Goal: Task Accomplishment & Management: Use online tool/utility

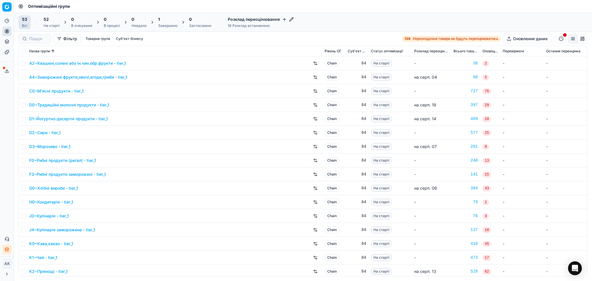
click at [168, 21] on div "1" at bounding box center [167, 19] width 19 height 6
click at [167, 20] on div "1" at bounding box center [167, 19] width 19 height 6
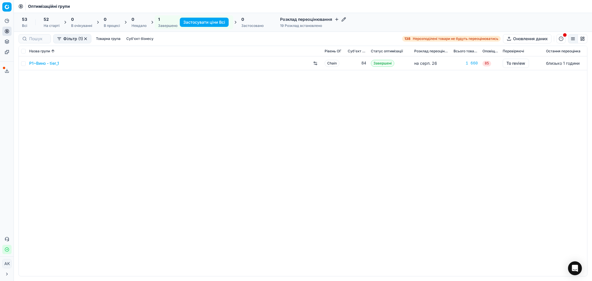
click at [50, 62] on link "P1~Вино - tier_1" at bounding box center [44, 63] width 30 height 6
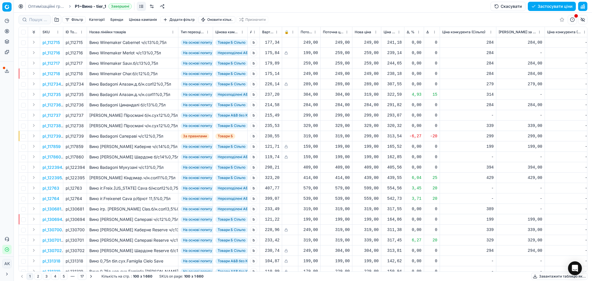
click at [144, 18] on button "Цінова кампанія" at bounding box center [143, 19] width 33 height 7
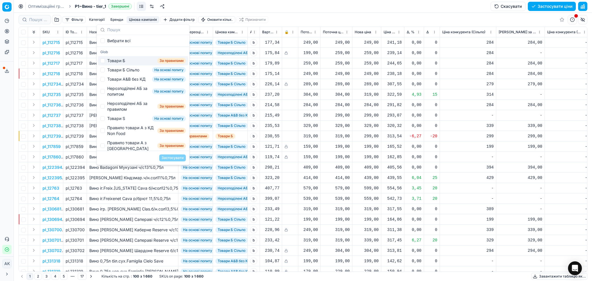
click at [118, 59] on div "Товари Б" at bounding box center [116, 61] width 18 height 6
checkbox input "true"
click at [176, 158] on button "Застосувати" at bounding box center [172, 157] width 27 height 7
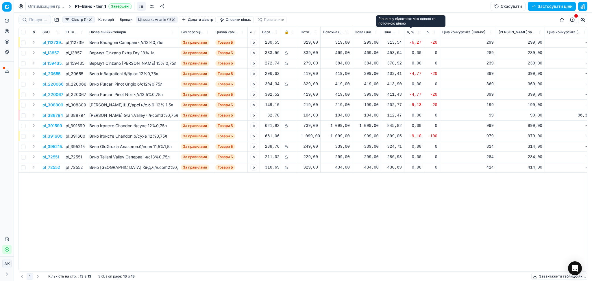
click at [414, 30] on span "Δ, %" at bounding box center [411, 32] width 8 height 5
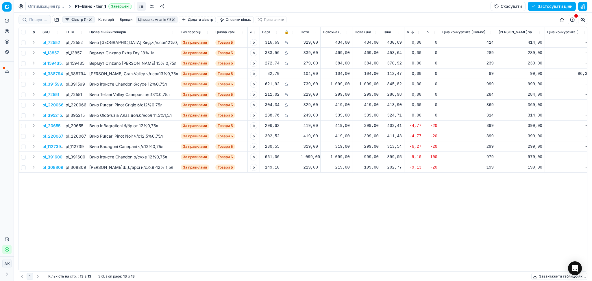
click at [385, 220] on div "pl_72552 pl_72552 Вино Teliani Valley Кінд.ч/н.сол12%0,75л За правилами Товари …" at bounding box center [303, 154] width 568 height 234
click at [366, 125] on div "399,00" at bounding box center [367, 126] width 24 height 6
drag, startPoint x: 390, startPoint y: 179, endPoint x: 347, endPoint y: 180, distance: 42.8
click at [348, 180] on dl "Поточна: 419,00 Оптимум: 399,00 Вручну: 399.00" at bounding box center [366, 165] width 83 height 38
type input "414.00"
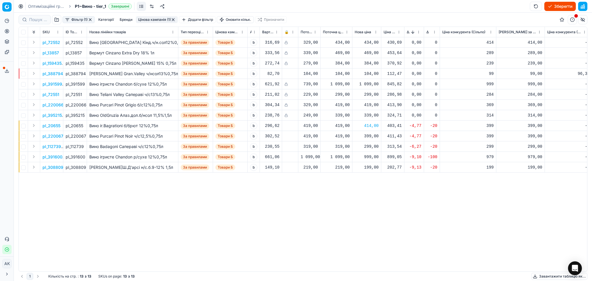
click at [373, 136] on div "399,00" at bounding box center [367, 136] width 24 height 6
drag, startPoint x: 389, startPoint y: 183, endPoint x: 342, endPoint y: 193, distance: 48.6
click at [359, 190] on dl "Поточна: 419,00 Оптимум: 399,00 Вручну: 399.00" at bounding box center [366, 175] width 83 height 38
type input "414.00"
click at [174, 19] on button "button" at bounding box center [173, 19] width 5 height 5
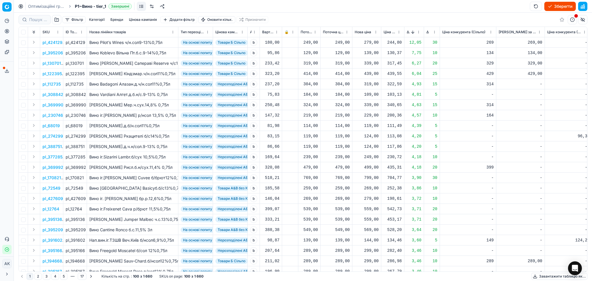
click at [147, 18] on button "Цінова кампанія" at bounding box center [143, 19] width 33 height 7
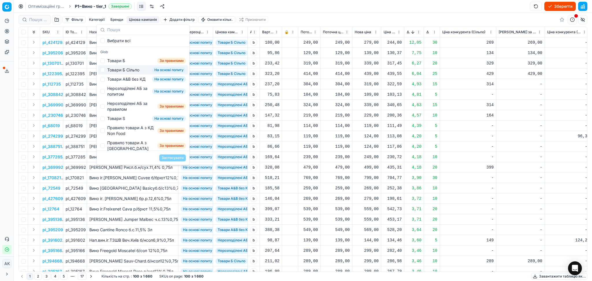
click at [140, 71] on div "Товари Б Сільпо На основі попиту" at bounding box center [143, 69] width 90 height 9
checkbox input "true"
click at [175, 157] on button "Застосувати" at bounding box center [172, 157] width 27 height 7
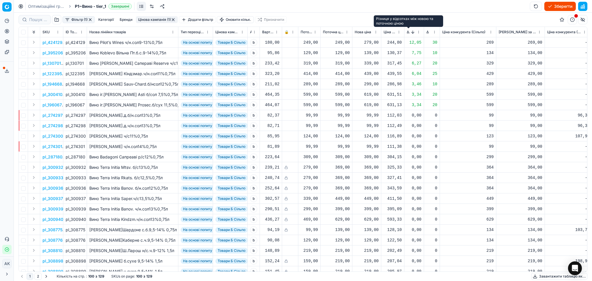
click at [408, 32] on span "Δ, %" at bounding box center [408, 32] width 3 height 5
click at [367, 43] on div "799,00" at bounding box center [367, 43] width 24 height 6
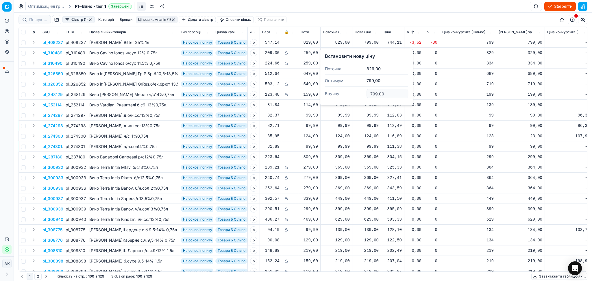
drag, startPoint x: 388, startPoint y: 96, endPoint x: 343, endPoint y: 100, distance: 45.0
click at [347, 99] on dl "Поточна: 829,00 Оптимум: 799,00 Вручну: 799.00" at bounding box center [366, 82] width 83 height 38
type input "829.00"
click at [172, 19] on button "button" at bounding box center [173, 19] width 5 height 5
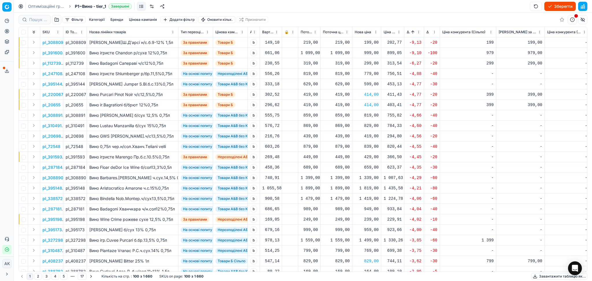
click at [144, 17] on button "Цінова кампанія" at bounding box center [143, 19] width 33 height 7
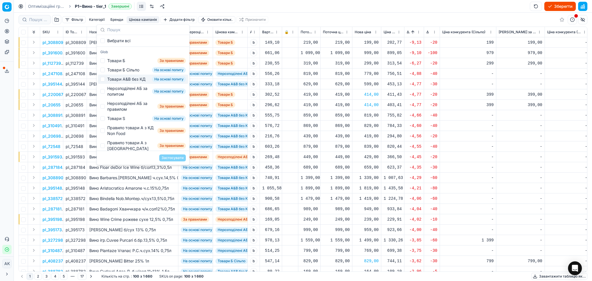
click at [126, 81] on div "Товари А&B без КД" at bounding box center [126, 79] width 38 height 6
checkbox input "true"
drag, startPoint x: 176, startPoint y: 156, endPoint x: 202, endPoint y: 153, distance: 26.4
click at [176, 156] on button "Застосувати" at bounding box center [172, 157] width 27 height 7
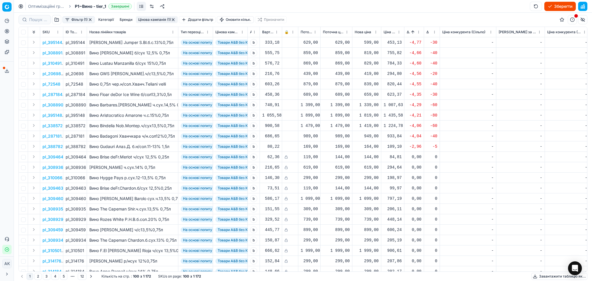
click at [370, 104] on div "1 339,00" at bounding box center [367, 105] width 24 height 6
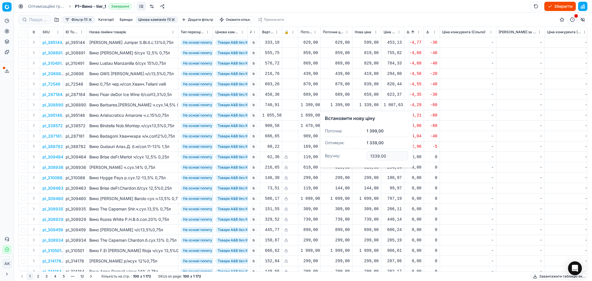
click at [376, 155] on input "1339.00" at bounding box center [388, 155] width 42 height 9
type input "1399.00"
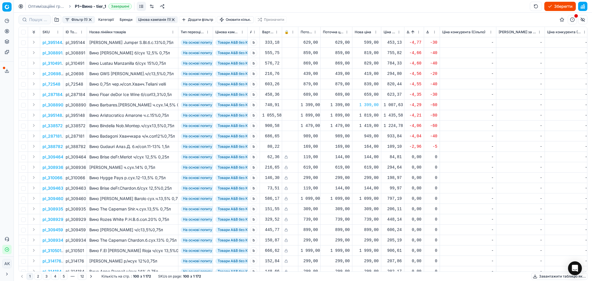
click at [364, 110] on div "1 819,00" at bounding box center [367, 115] width 24 height 10
drag, startPoint x: 375, startPoint y: 164, endPoint x: 376, endPoint y: 167, distance: 3.3
click at [376, 167] on input "1819.00" at bounding box center [388, 166] width 42 height 9
type input "1899.00"
click at [369, 125] on div "1 419,00" at bounding box center [367, 126] width 24 height 6
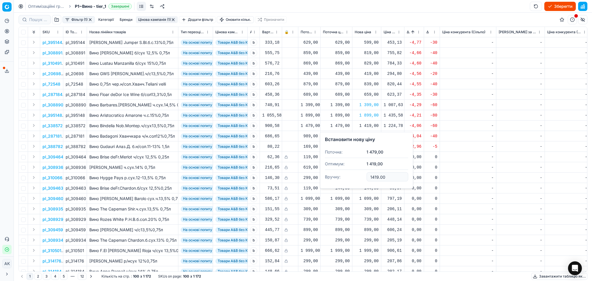
click at [375, 176] on input "1419.00" at bounding box center [388, 176] width 42 height 9
type input "1479.00"
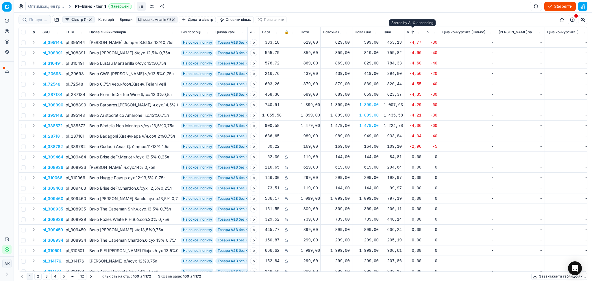
click at [412, 32] on button "Sorted by Δ, % ascending" at bounding box center [413, 32] width 6 height 6
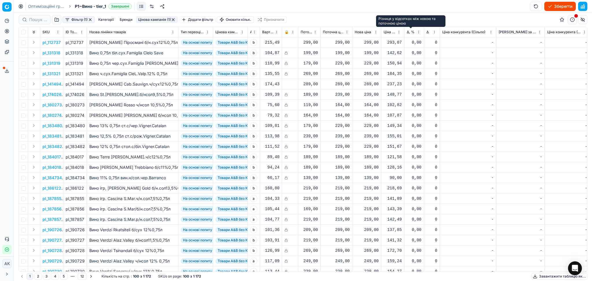
click at [412, 32] on span "Δ, %" at bounding box center [411, 32] width 8 height 5
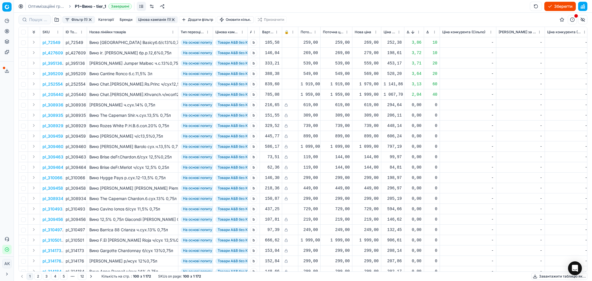
click at [175, 19] on button "button" at bounding box center [173, 19] width 5 height 5
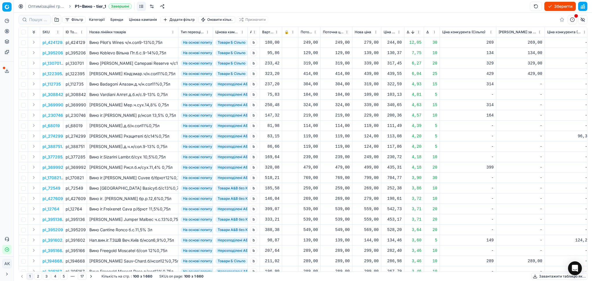
click at [146, 18] on button "Цінова кампанія" at bounding box center [143, 19] width 33 height 7
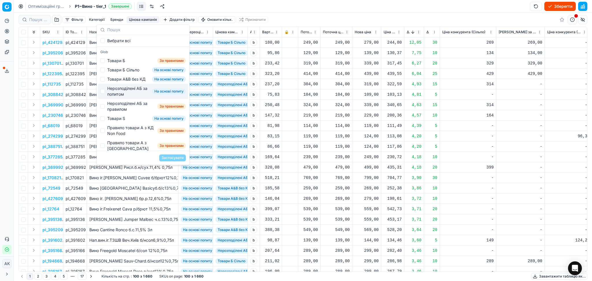
click at [122, 95] on div "Нерозподілені АБ за попитом" at bounding box center [128, 92] width 43 height 12
checkbox input "true"
drag, startPoint x: 175, startPoint y: 157, endPoint x: 173, endPoint y: 151, distance: 7.0
click at [176, 158] on button "Застосувати" at bounding box center [172, 157] width 27 height 7
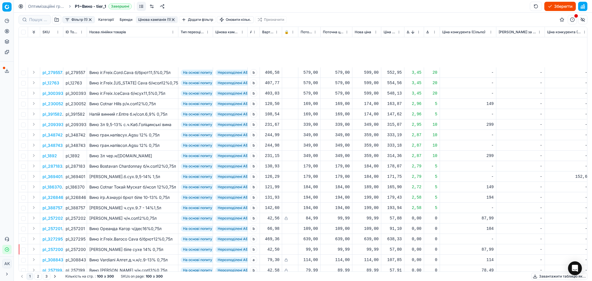
scroll to position [270, 0]
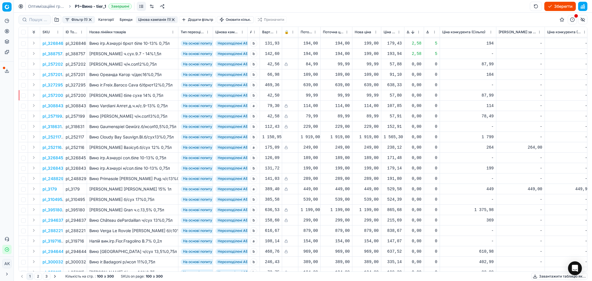
click at [407, 30] on span "Δ, %" at bounding box center [408, 32] width 3 height 5
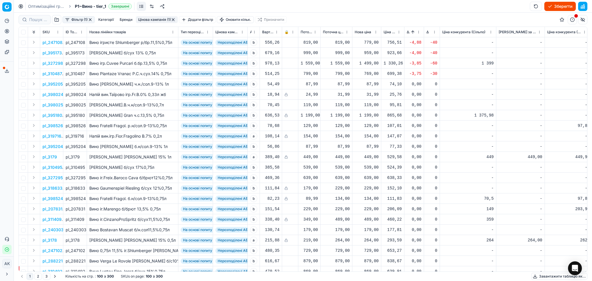
click at [173, 18] on button "button" at bounding box center [173, 19] width 5 height 5
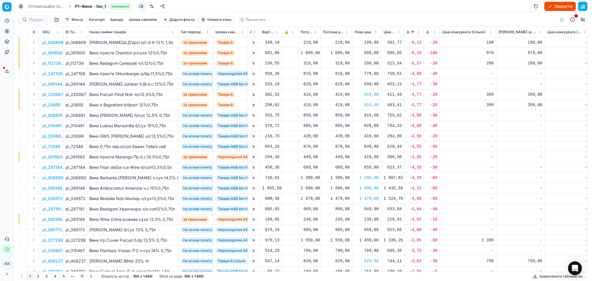
click at [145, 19] on button "Цінова кампанія" at bounding box center [143, 19] width 33 height 7
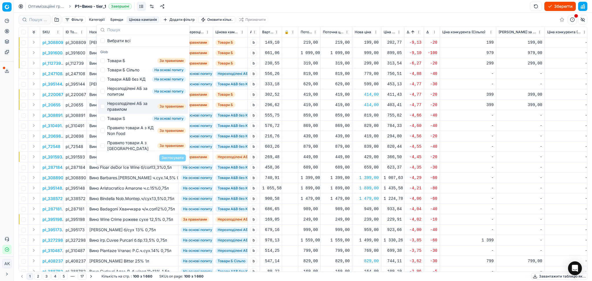
click at [138, 112] on div "Нерозподілені АБ за правилом" at bounding box center [131, 107] width 48 height 12
checkbox input "true"
click at [179, 157] on button "Застосувати" at bounding box center [172, 157] width 27 height 7
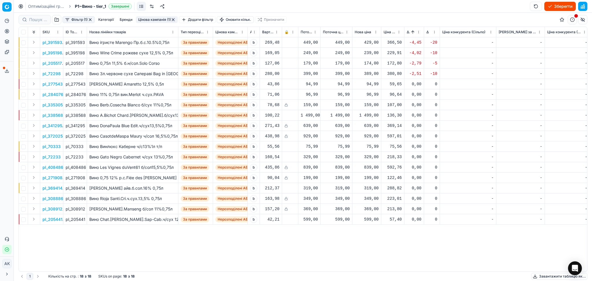
click at [172, 19] on button "button" at bounding box center [173, 19] width 5 height 5
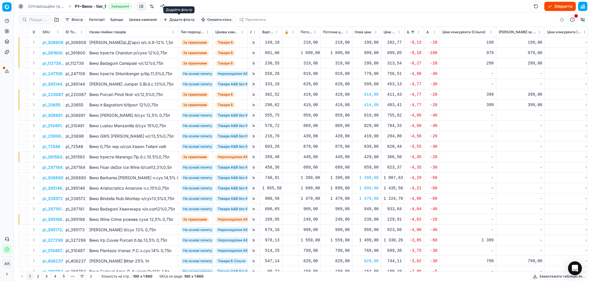
click at [139, 18] on button "Цінова кампанія" at bounding box center [143, 19] width 33 height 7
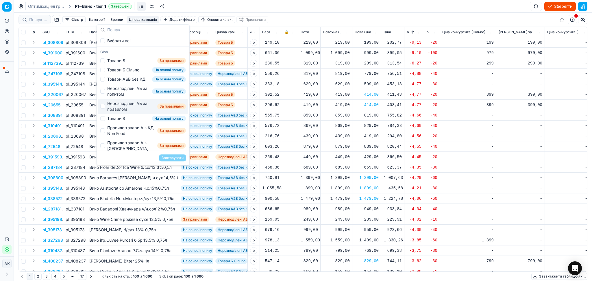
click at [131, 112] on div "Нерозподілені АБ за правилом" at bounding box center [131, 107] width 48 height 12
checkbox input "true"
click at [178, 158] on button "Застосувати" at bounding box center [172, 157] width 27 height 7
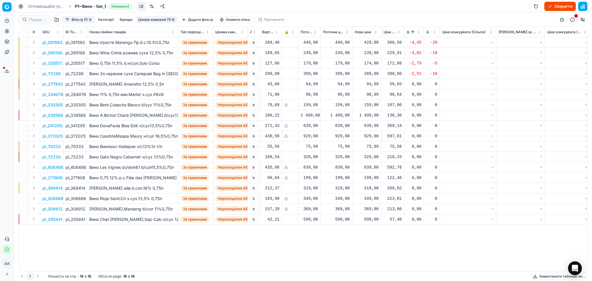
click at [176, 18] on button "Цінова кампанія (1)" at bounding box center [157, 19] width 42 height 7
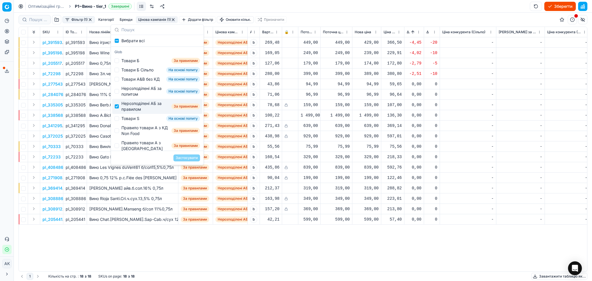
click at [128, 112] on div "Нерозподілені АБ за правилом" at bounding box center [145, 107] width 48 height 12
checkbox input "false"
click at [154, 136] on div "Правило товари А з КД Non Food" at bounding box center [145, 131] width 48 height 12
checkbox input "true"
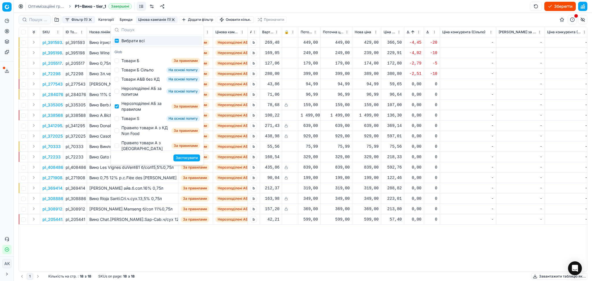
checkbox input "false"
click at [173, 20] on button "button" at bounding box center [173, 19] width 5 height 5
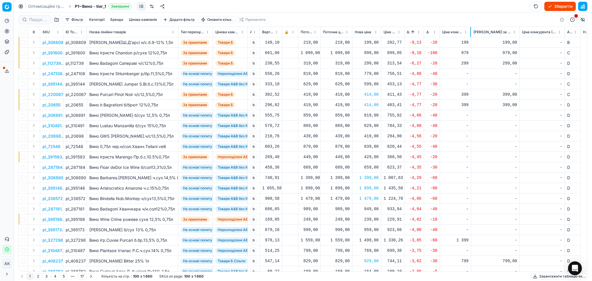
drag, startPoint x: 496, startPoint y: 30, endPoint x: 471, endPoint y: 34, distance: 24.6
click at [470, 34] on div at bounding box center [470, 32] width 1 height 10
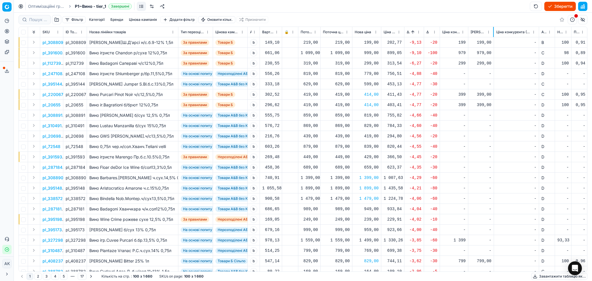
drag, startPoint x: 516, startPoint y: 32, endPoint x: 492, endPoint y: 36, distance: 24.4
click at [493, 36] on div at bounding box center [493, 32] width 1 height 10
drag, startPoint x: 537, startPoint y: 30, endPoint x: 512, endPoint y: 34, distance: 24.8
click at [514, 34] on div at bounding box center [514, 32] width 1 height 10
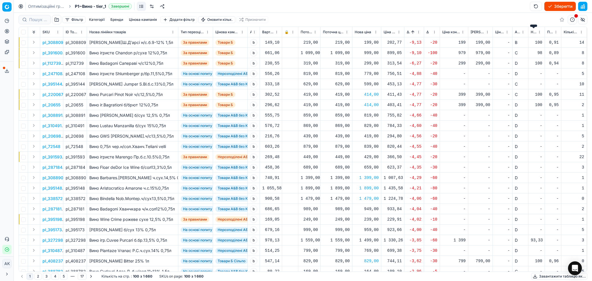
click at [534, 32] on span "Новий ціновий індекс (Сільпо)" at bounding box center [534, 32] width 6 height 5
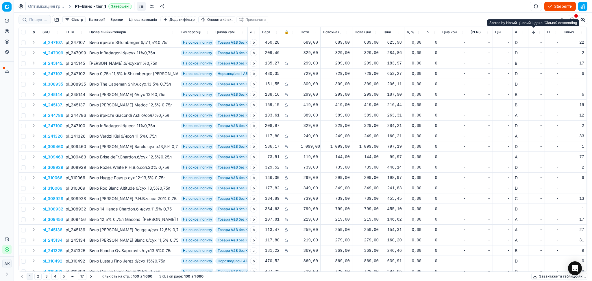
click at [534, 32] on button "Sorted by Новий ціновий індекс (Сільпо) descending" at bounding box center [534, 32] width 6 height 6
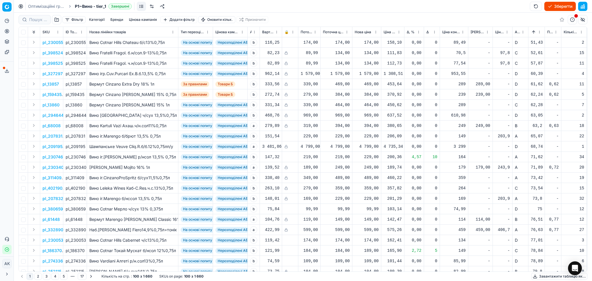
click at [53, 43] on p "pl_230055" at bounding box center [53, 43] width 21 height 6
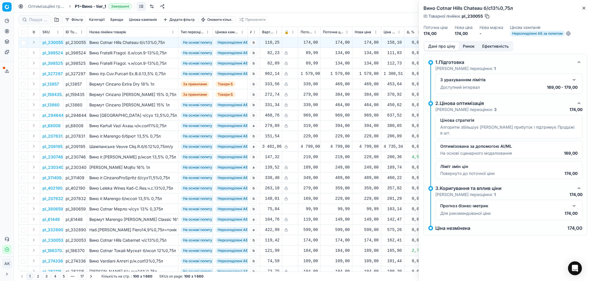
click at [469, 46] on button "Ринок" at bounding box center [468, 46] width 19 height 8
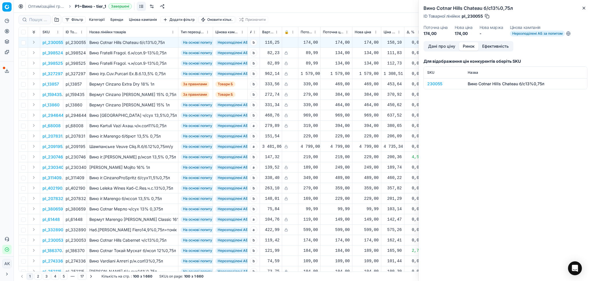
click at [430, 82] on div "230055" at bounding box center [444, 84] width 34 height 6
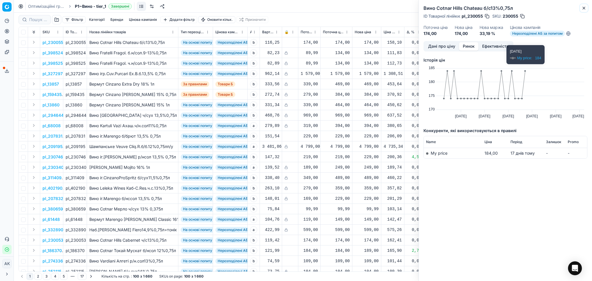
click at [584, 7] on icon "button" at bounding box center [584, 8] width 5 height 5
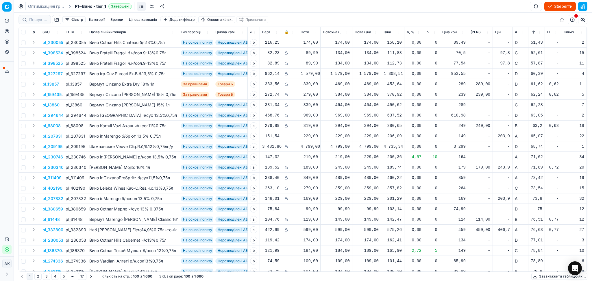
click at [533, 31] on button "Sorted by Новий ціновий індекс (Сільпо) ascending" at bounding box center [534, 32] width 6 height 6
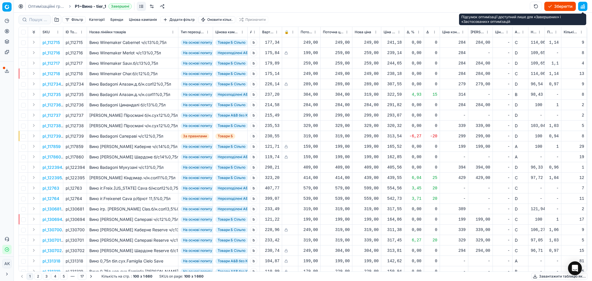
click at [585, 7] on button "button" at bounding box center [582, 6] width 9 height 9
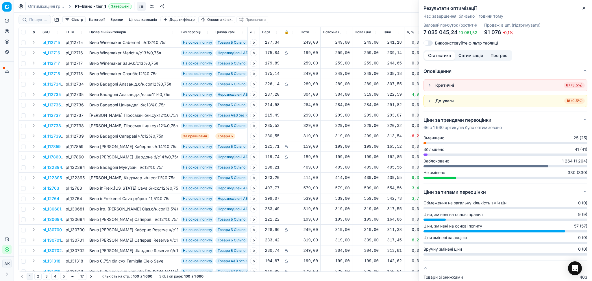
click at [571, 83] on span "67 (3,5%)" at bounding box center [574, 85] width 21 height 6
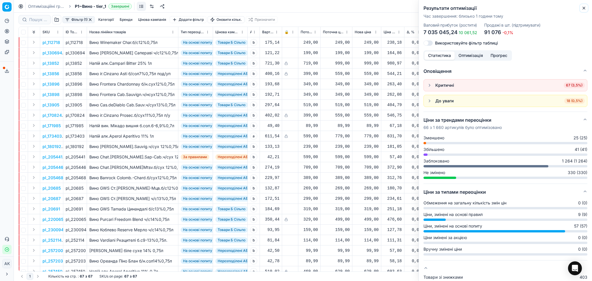
click at [583, 6] on icon "button" at bounding box center [584, 8] width 5 height 5
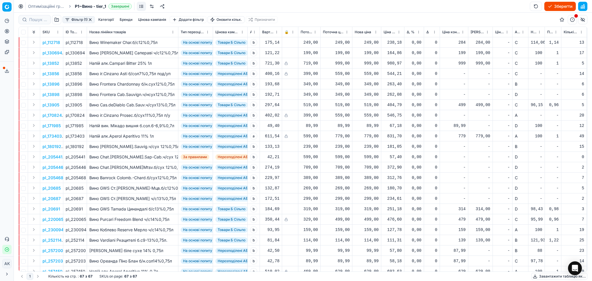
click at [53, 42] on p "pl_112718" at bounding box center [52, 43] width 18 height 6
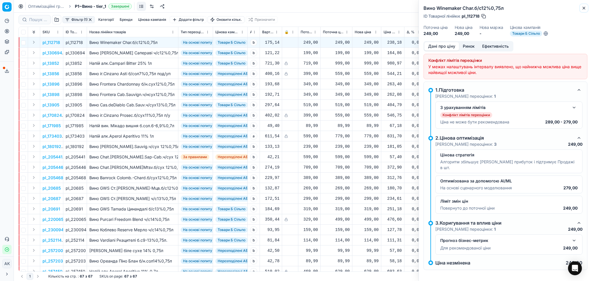
click at [583, 7] on icon "button" at bounding box center [584, 8] width 5 height 5
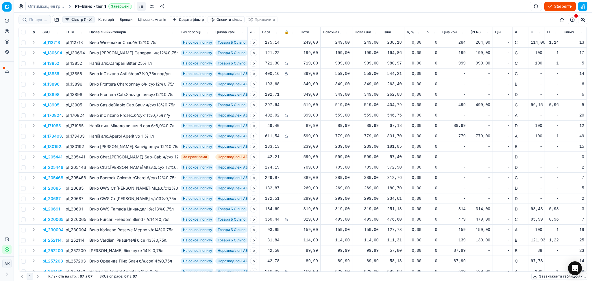
click at [365, 42] on div "249,00" at bounding box center [367, 43] width 24 height 6
click at [374, 91] on input "249.00" at bounding box center [388, 93] width 42 height 9
type input "279.00"
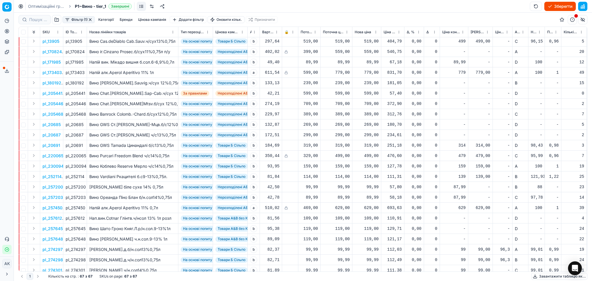
scroll to position [77, 0]
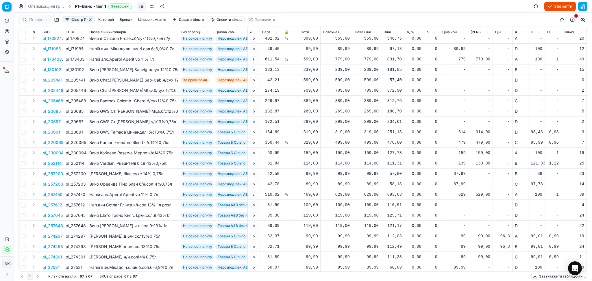
click at [368, 162] on div "114,00" at bounding box center [367, 163] width 24 height 6
drag, startPoint x: 383, startPoint y: 214, endPoint x: 340, endPoint y: 218, distance: 43.3
click at [340, 218] on dl "Поточна: 114,00 Оптимум: 114,00 Вручну: 114.00" at bounding box center [366, 203] width 83 height 38
type input "129.00"
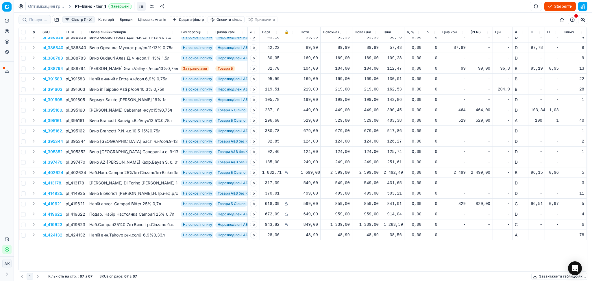
scroll to position [0, 0]
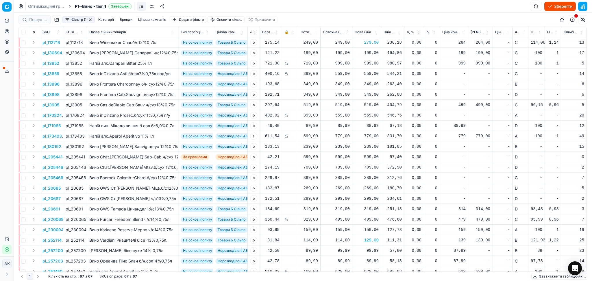
click at [90, 20] on button "button" at bounding box center [90, 19] width 5 height 5
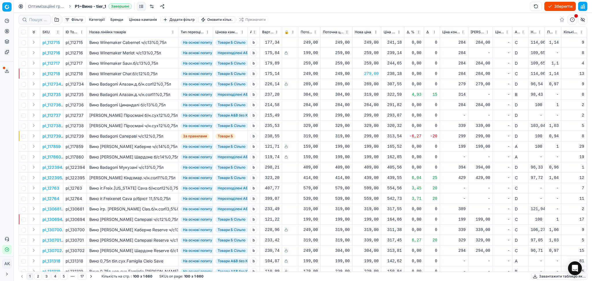
click at [561, 4] on button "Зберегти" at bounding box center [560, 6] width 32 height 9
click at [556, 5] on button "Застосувати ціни" at bounding box center [552, 6] width 48 height 9
click at [556, 6] on button "Завантажити звіт" at bounding box center [551, 6] width 49 height 9
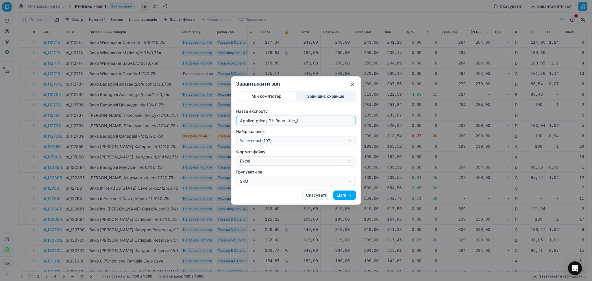
drag, startPoint x: 272, startPoint y: 121, endPoint x: 213, endPoint y: 128, distance: 59.1
click at [213, 128] on div "Завантажити звіт Мій комп'ютер Зовнішнє сховище Назва експорту Applied prices P…" at bounding box center [296, 140] width 592 height 281
type input "20250826~Вино - tier_1"
click at [274, 143] on div "Завантажити звіт Мій комп'ютер Зовнішнє сховище Назва експорту 20250826~Вино - …" at bounding box center [296, 140] width 592 height 281
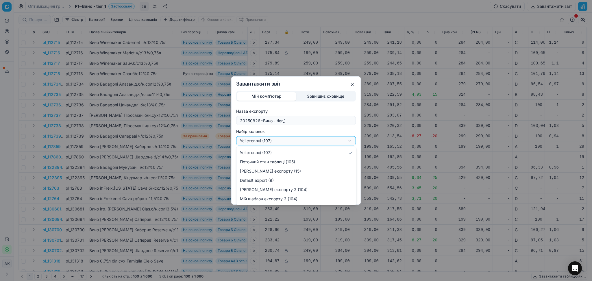
select select "custom"
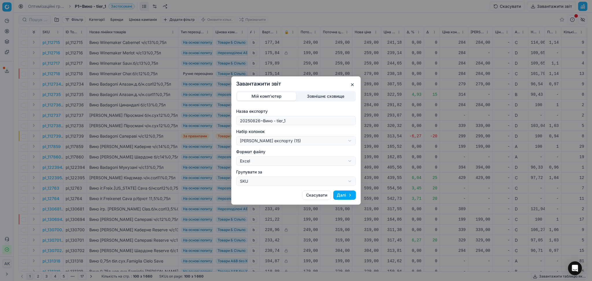
click at [348, 198] on button "Далі" at bounding box center [344, 195] width 23 height 9
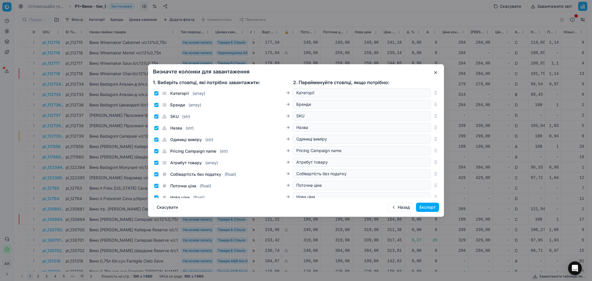
click at [425, 206] on button "Експорт" at bounding box center [427, 207] width 23 height 9
